Goal: Find specific page/section: Find specific page/section

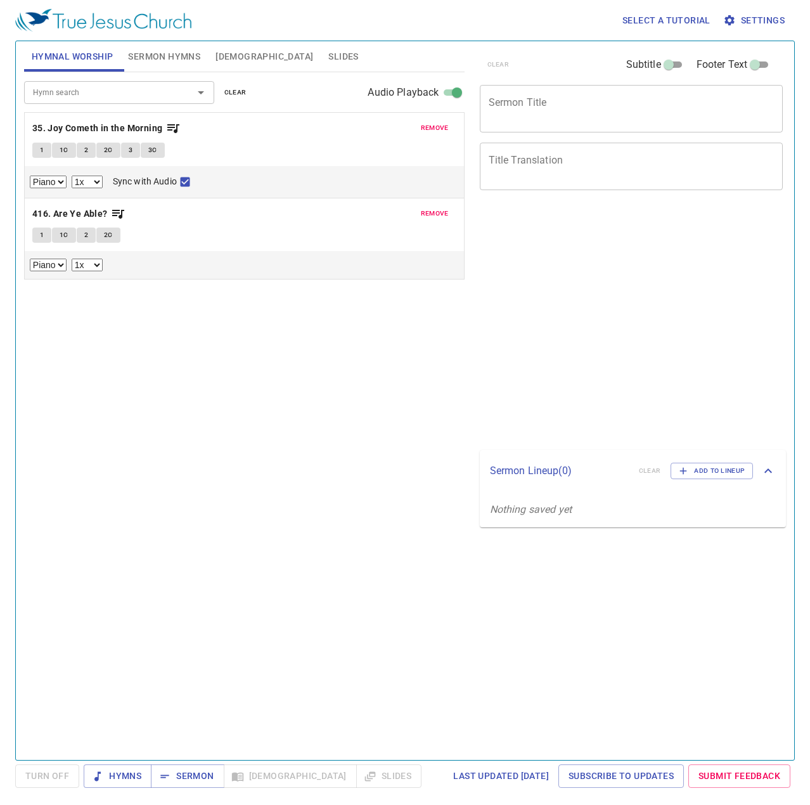
select select "1"
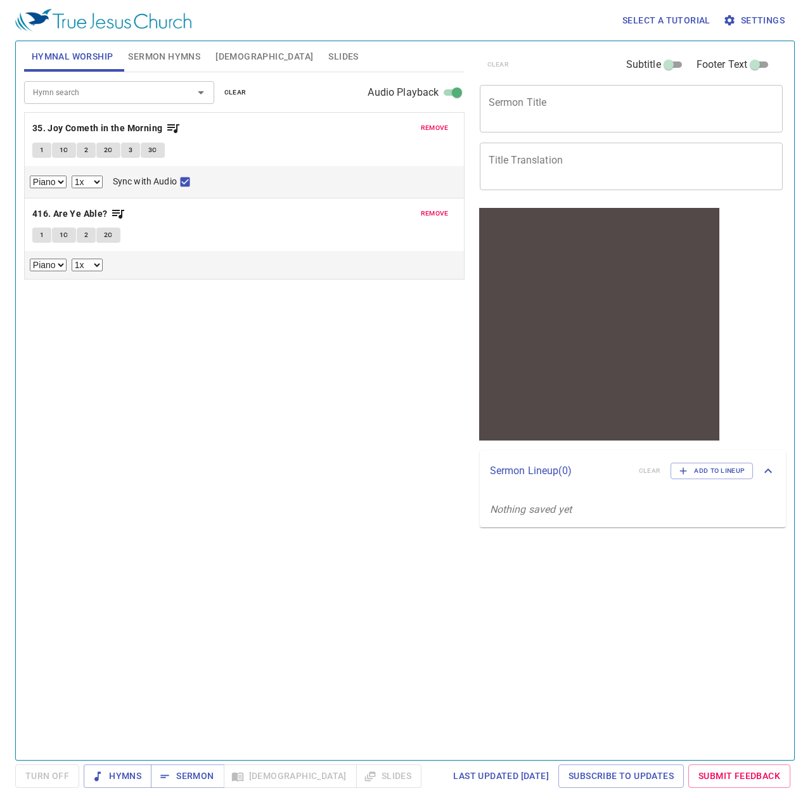
click at [110, 93] on input "Hymn search" at bounding box center [100, 92] width 145 height 15
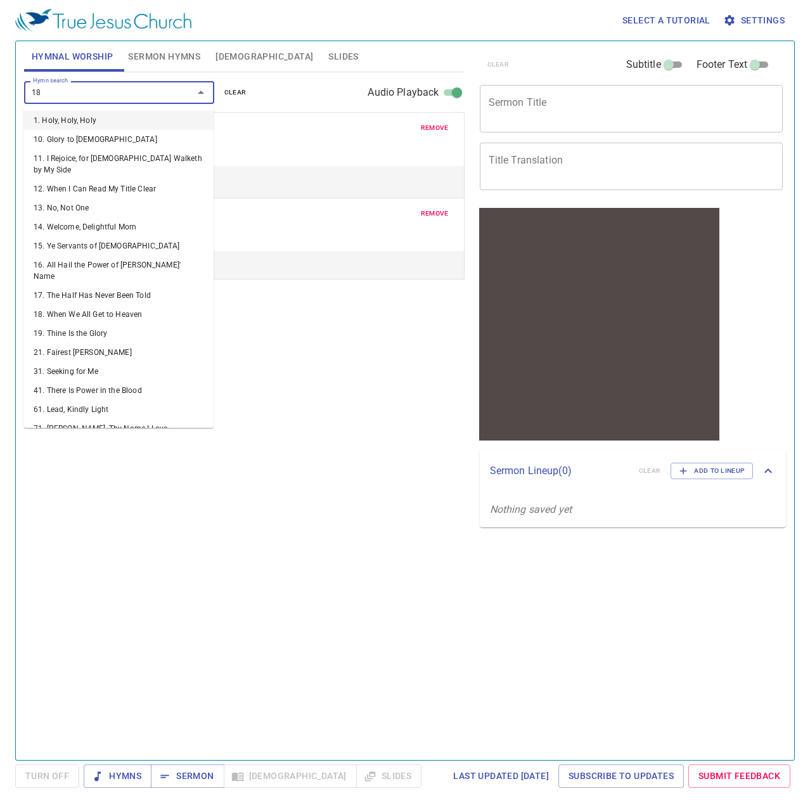
type input "187"
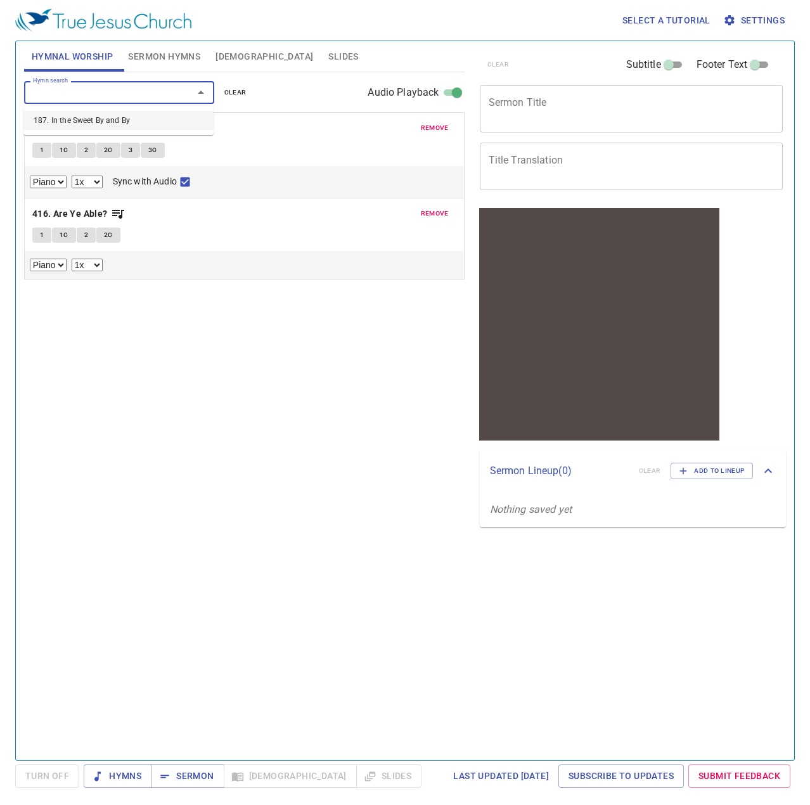
select select "1"
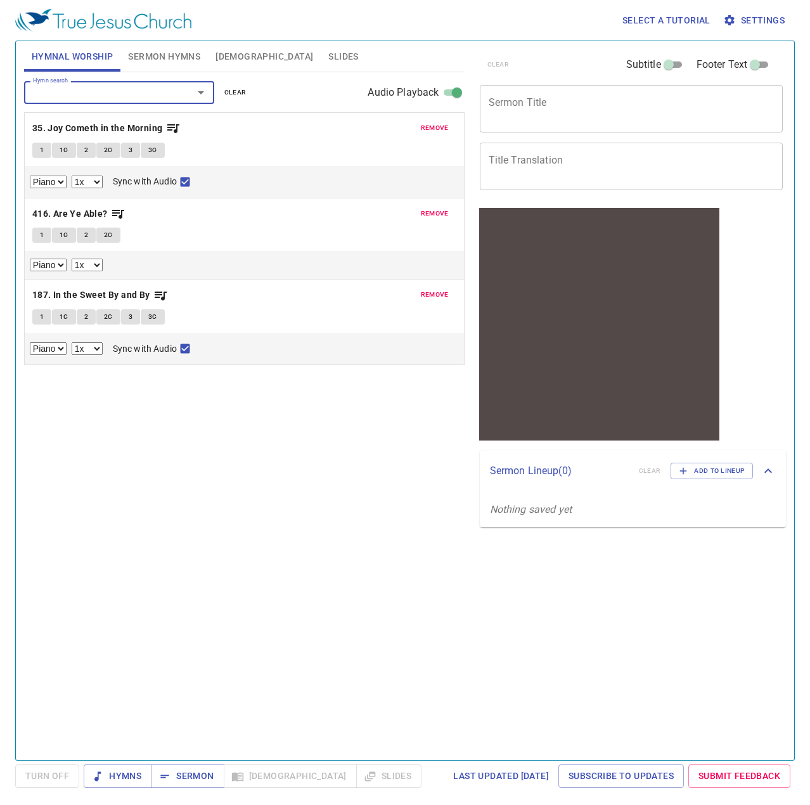
click at [445, 89] on input "Audio Playback" at bounding box center [457, 94] width 46 height 15
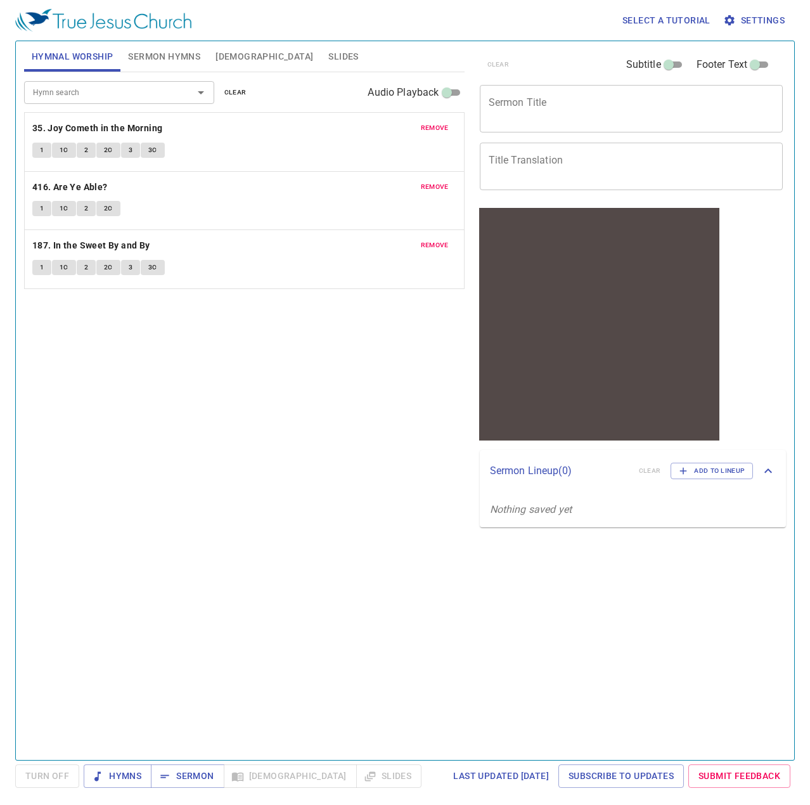
click at [446, 89] on input "Audio Playback" at bounding box center [447, 94] width 46 height 15
checkbox input "true"
select select "1"
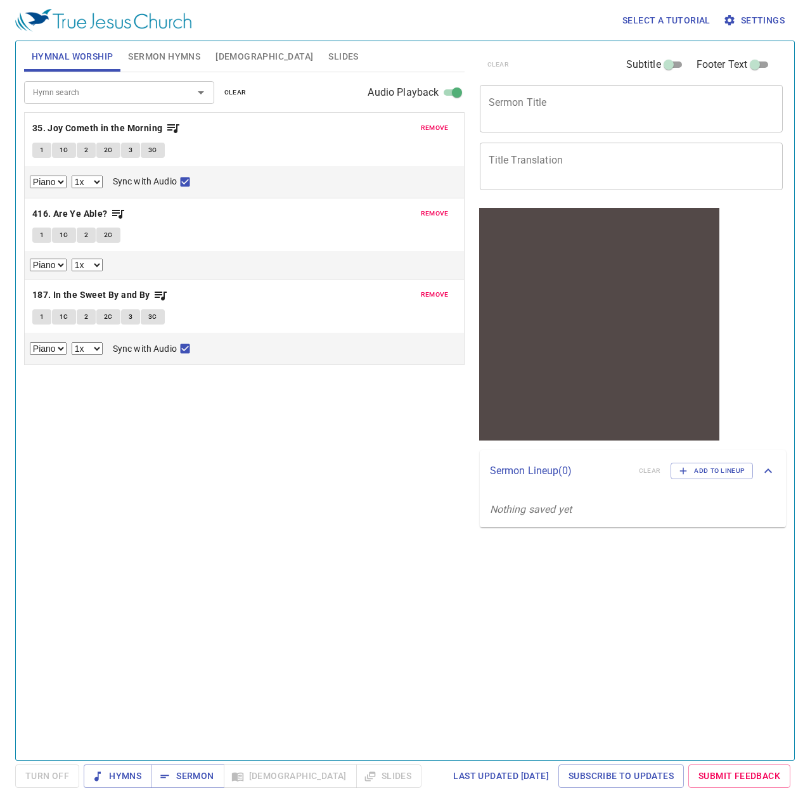
click at [42, 314] on span "1" at bounding box center [42, 316] width 4 height 11
checkbox input "false"
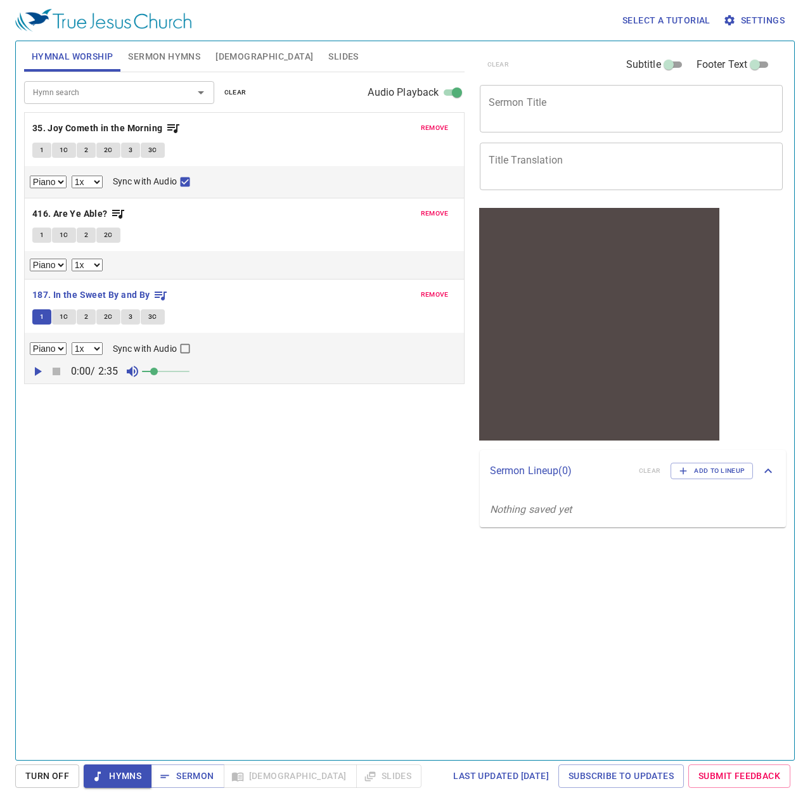
click at [48, 414] on div "Hymn search Hymn search clear Audio Playback remove 35. Joy Cometh in the Morni…" at bounding box center [244, 410] width 440 height 677
drag, startPoint x: 139, startPoint y: 371, endPoint x: 40, endPoint y: 371, distance: 99.5
click at [30, 367] on icon "button" at bounding box center [37, 371] width 15 height 15
drag, startPoint x: 215, startPoint y: 366, endPoint x: 204, endPoint y: 371, distance: 12.5
click at [184, 371] on span at bounding box center [180, 372] width 8 height 8
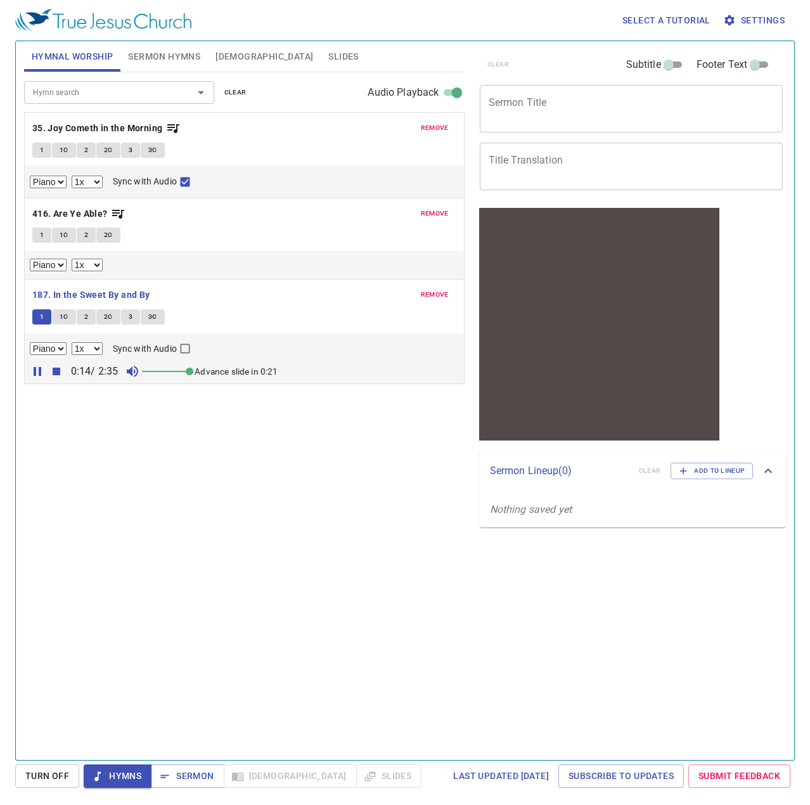
drag, startPoint x: 258, startPoint y: 364, endPoint x: 162, endPoint y: 523, distance: 185.6
click at [162, 523] on div "Hymn search Hymn search clear Audio Playback remove 35. Joy Cometh in the Morni…" at bounding box center [244, 410] width 440 height 677
click at [749, 23] on span "Settings" at bounding box center [754, 21] width 59 height 16
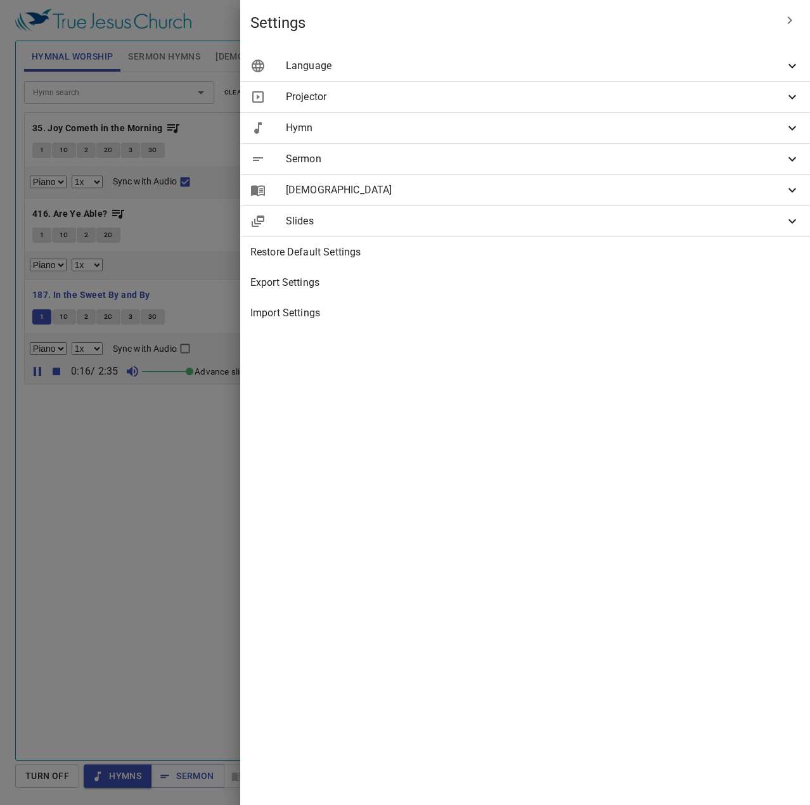
click at [701, 125] on span "Hymn" at bounding box center [535, 127] width 499 height 15
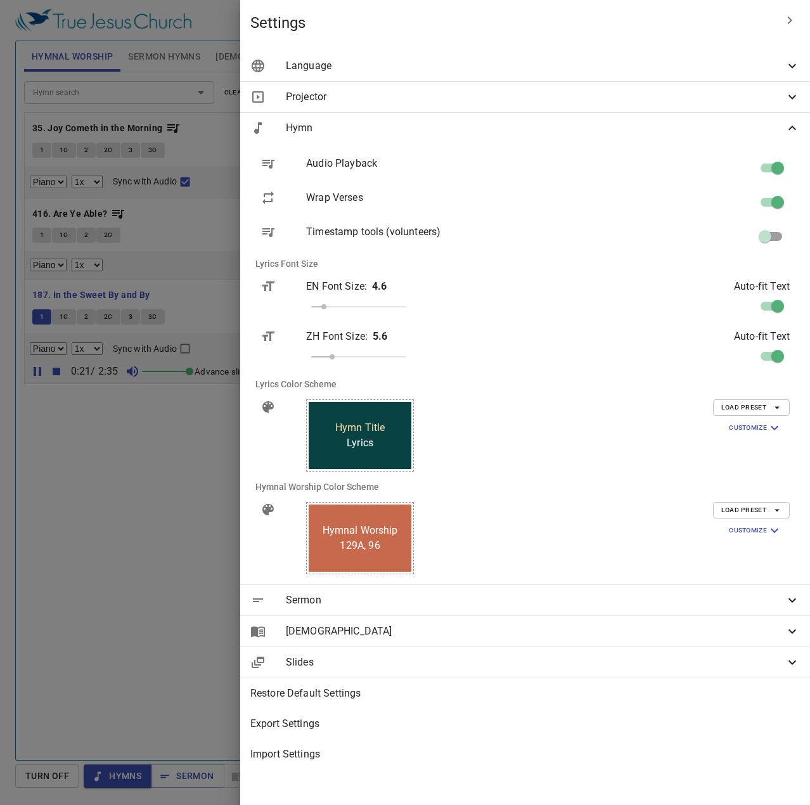
click at [242, 551] on div at bounding box center [405, 402] width 810 height 805
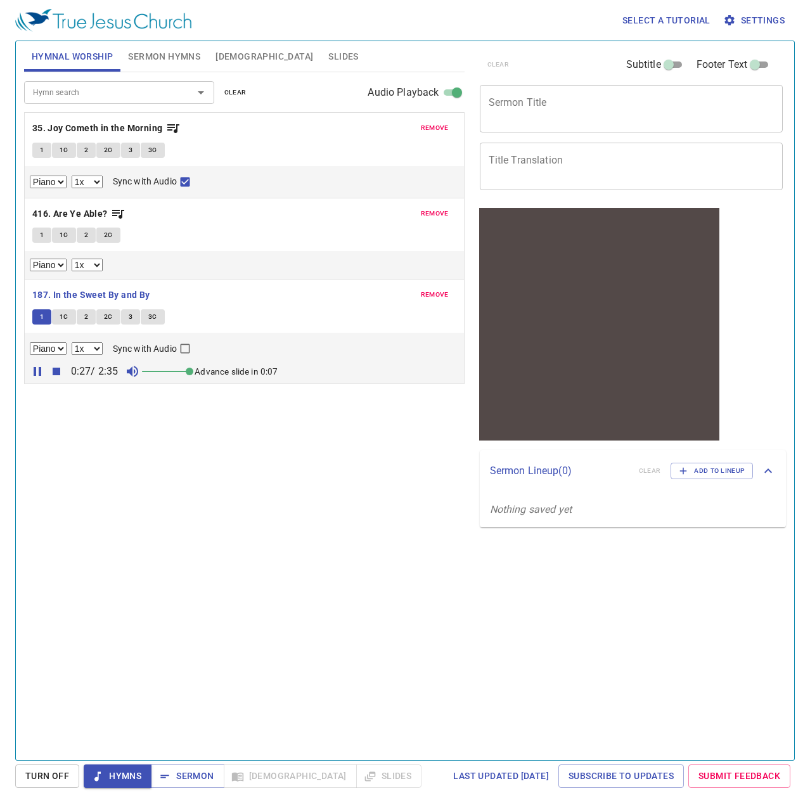
drag, startPoint x: 218, startPoint y: 369, endPoint x: 80, endPoint y: 402, distance: 142.0
click at [80, 402] on div "Hymn search Hymn search clear Audio Playback remove 35. Joy Cometh in the Morni…" at bounding box center [244, 410] width 440 height 677
click at [37, 368] on icon "button" at bounding box center [37, 371] width 15 height 15
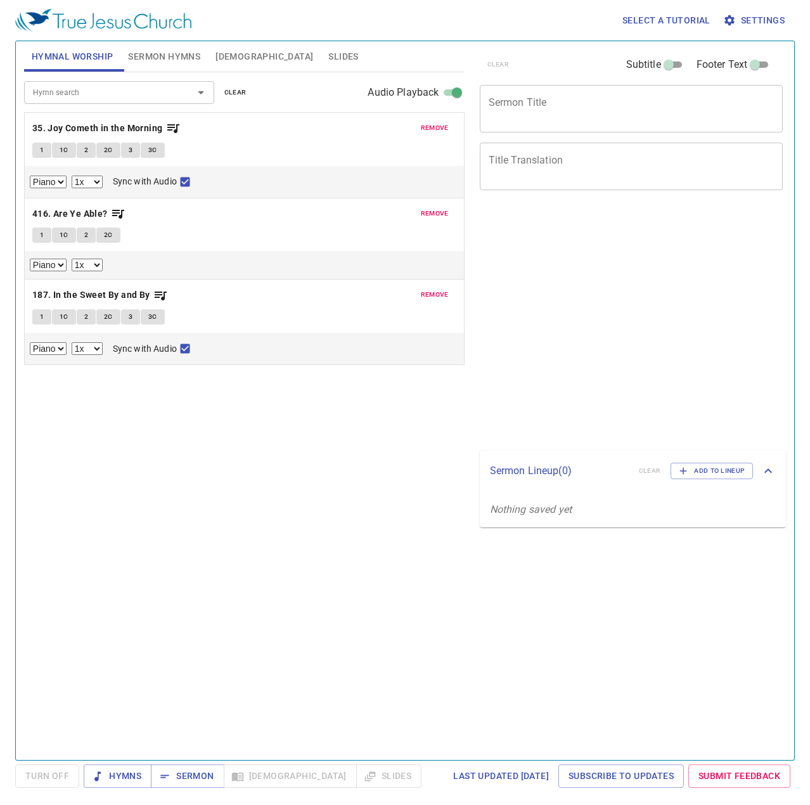
select select "1"
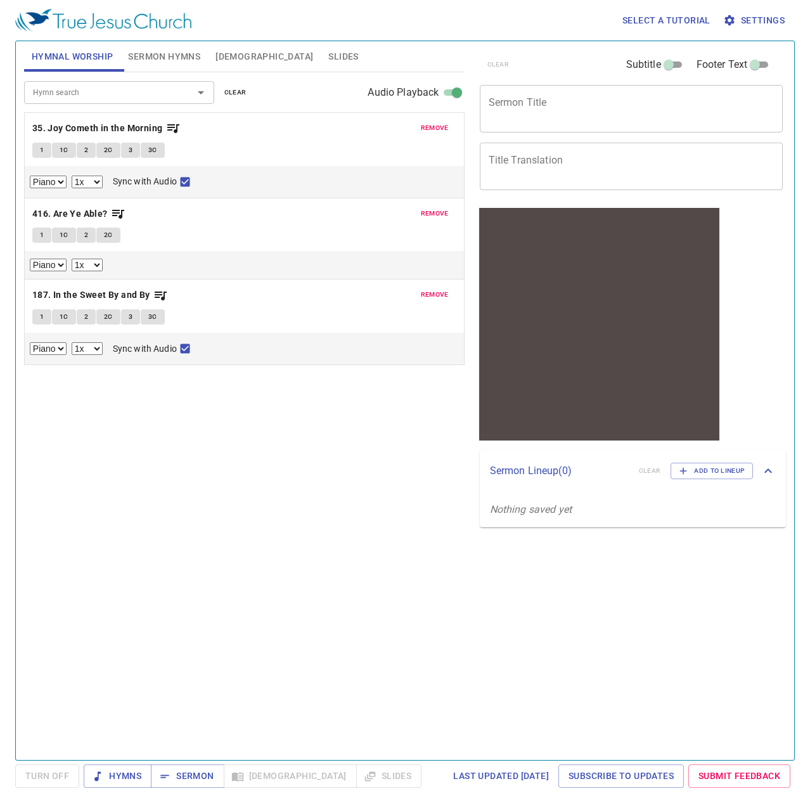
click at [43, 315] on span "1" at bounding box center [42, 316] width 4 height 11
checkbox input "false"
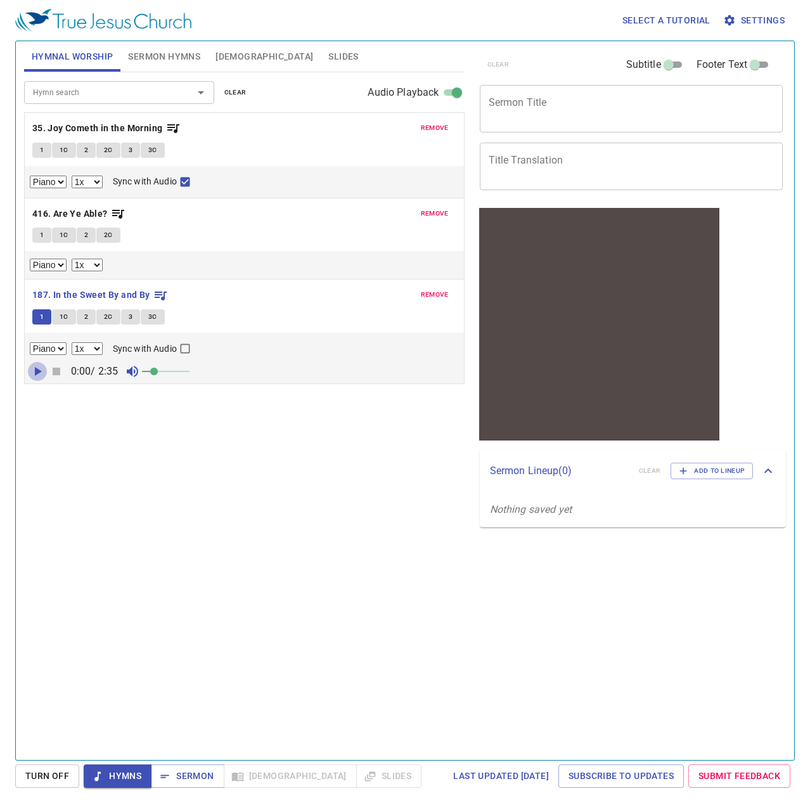
click at [35, 371] on icon "button" at bounding box center [38, 371] width 7 height 9
click at [186, 374] on span at bounding box center [166, 371] width 48 height 18
drag, startPoint x: 189, startPoint y: 367, endPoint x: 223, endPoint y: 367, distance: 34.2
click at [223, 367] on div "0:01 / 2:35 Advance slide in 0:09" at bounding box center [244, 371] width 429 height 19
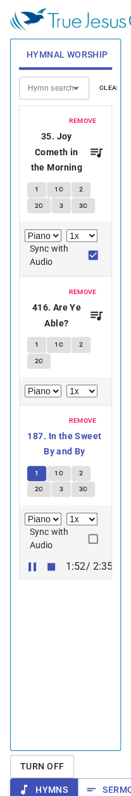
click at [47, 575] on button "button" at bounding box center [51, 565] width 19 height 19
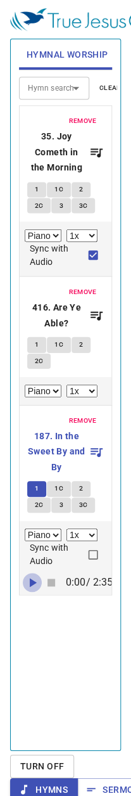
click at [30, 586] on icon "button" at bounding box center [33, 581] width 7 height 9
